Goal: Check status: Check status

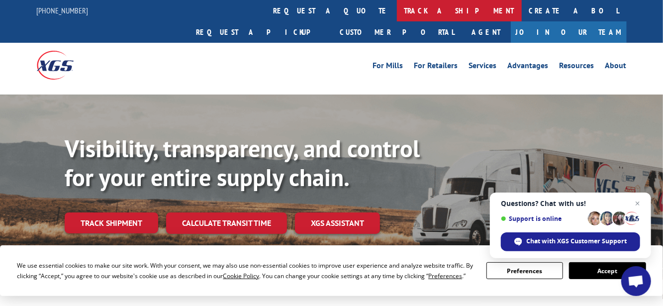
click at [397, 10] on link "track a shipment" at bounding box center [459, 10] width 125 height 21
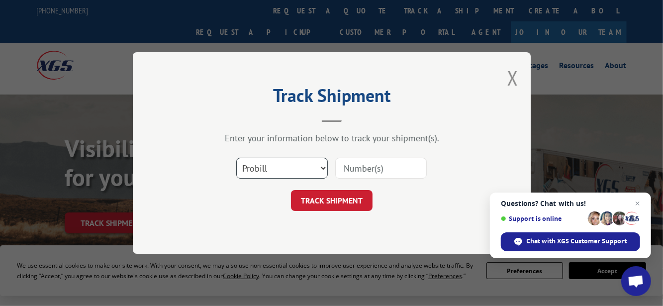
click at [272, 170] on select "Select category... Probill BOL PO" at bounding box center [282, 168] width 92 height 21
select select "bol"
click at [236, 158] on select "Select category... Probill BOL PO" at bounding box center [282, 168] width 92 height 21
click at [383, 177] on input at bounding box center [381, 168] width 92 height 21
paste input "BG1012114925"
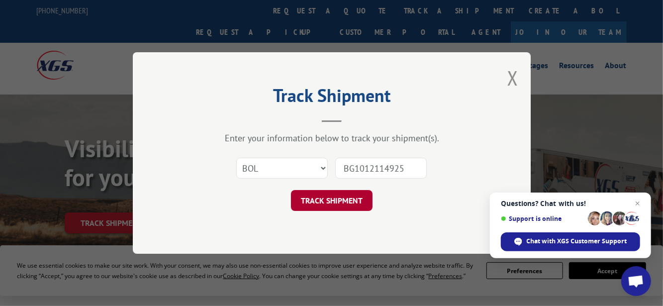
type input "BG1012114925"
click at [344, 197] on button "TRACK SHIPMENT" at bounding box center [332, 200] width 82 height 21
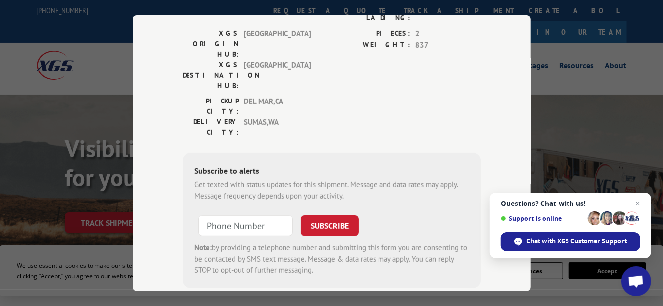
scroll to position [49, 0]
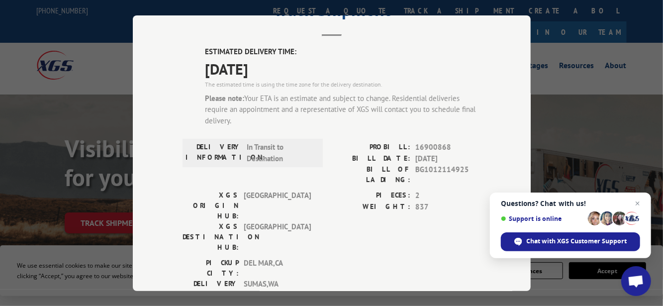
click at [430, 142] on span "16900868" at bounding box center [448, 147] width 66 height 11
copy span "16900868"
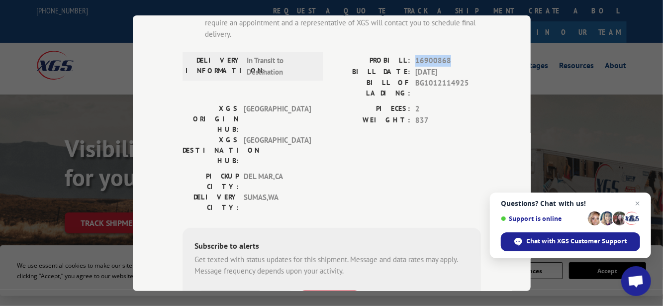
scroll to position [135, 0]
